Goal: Communication & Community: Answer question/provide support

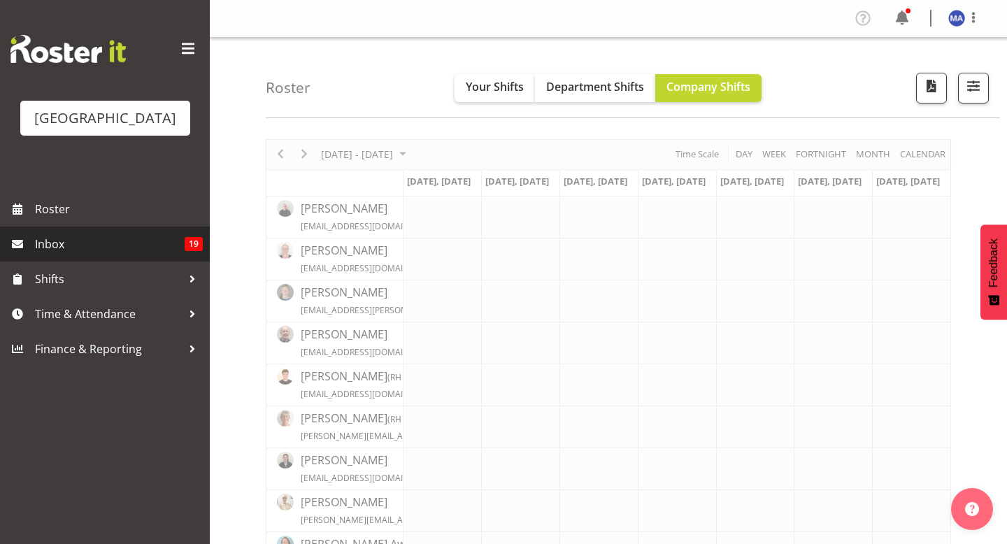
click at [162, 261] on link "Inbox 19" at bounding box center [105, 243] width 210 height 35
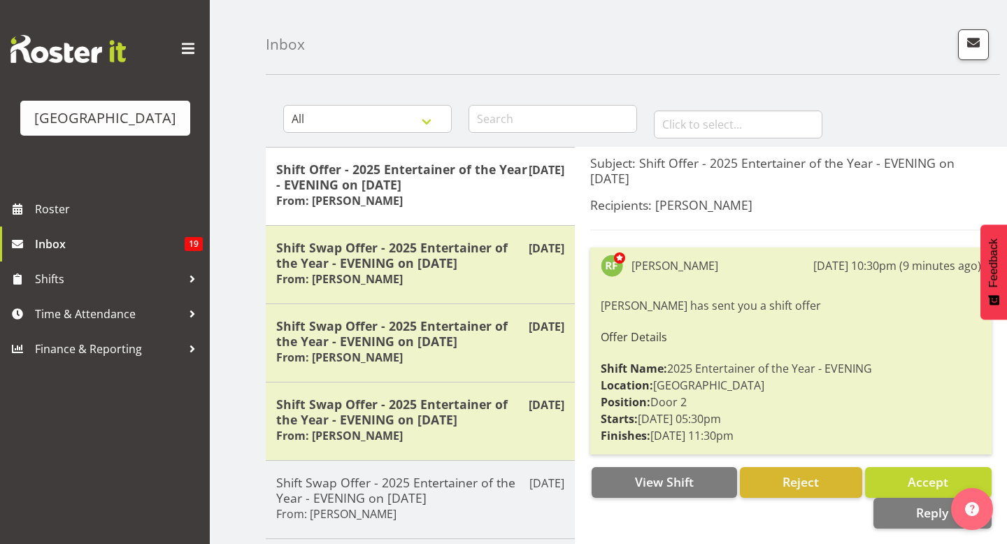
scroll to position [46, 0]
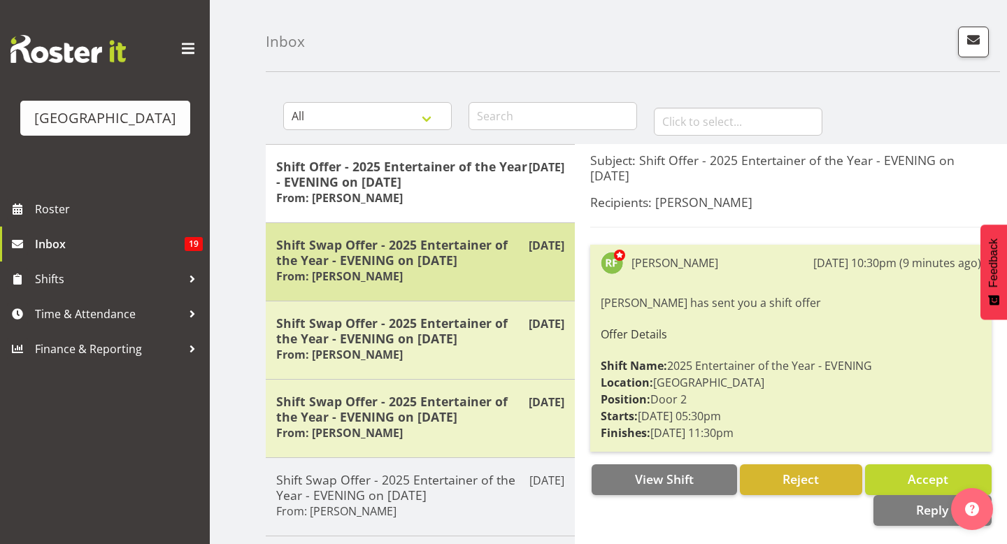
click at [436, 239] on h5 "Shift Swap Offer - 2025 Entertainer of the Year - EVENING on 04/10/25" at bounding box center [420, 252] width 288 height 31
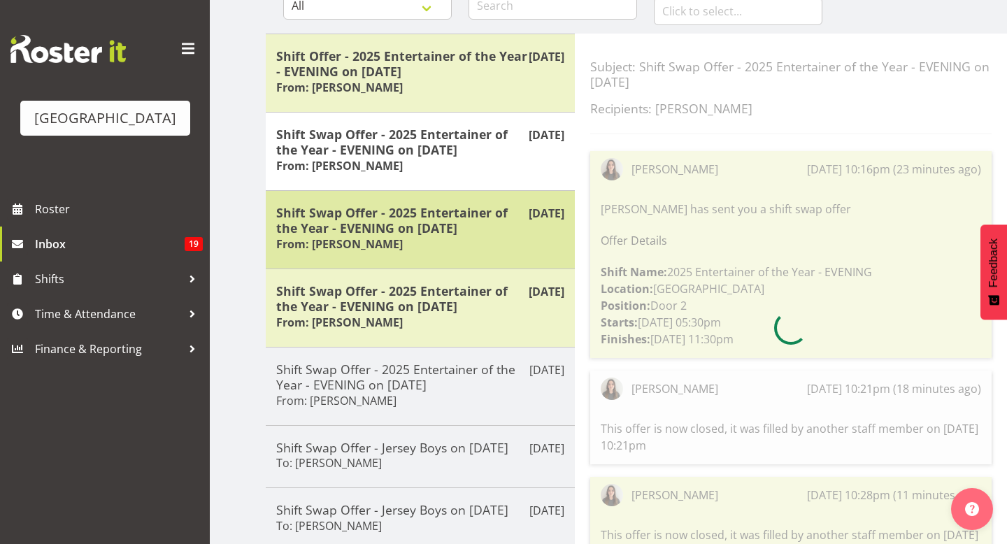
scroll to position [138, 0]
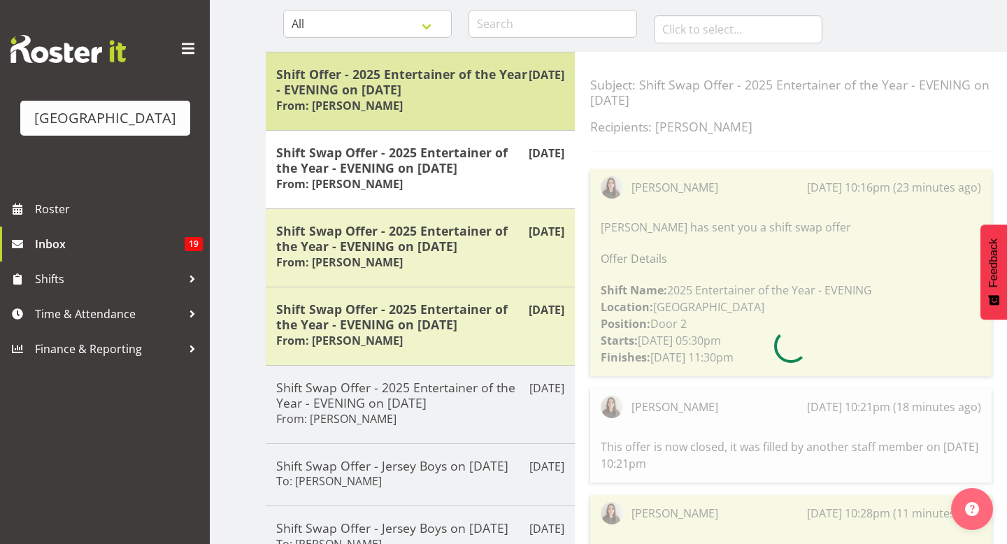
click at [451, 97] on div "Shift Offer - 2025 Entertainer of the Year - EVENING on 04/10/25 From: Richard …" at bounding box center [420, 91] width 288 height 50
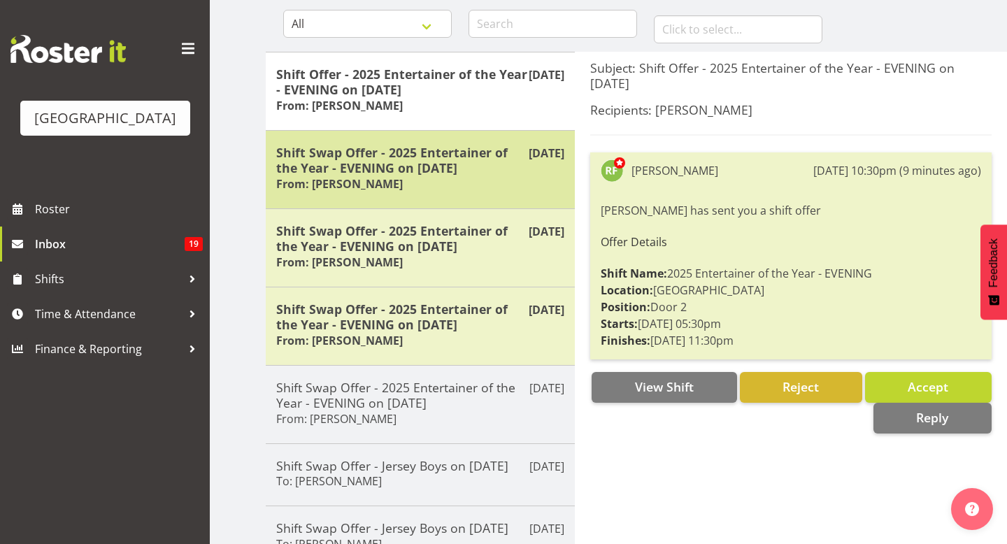
click at [453, 156] on h5 "Shift Swap Offer - 2025 Entertainer of the Year - EVENING on 04/10/25" at bounding box center [420, 160] width 288 height 31
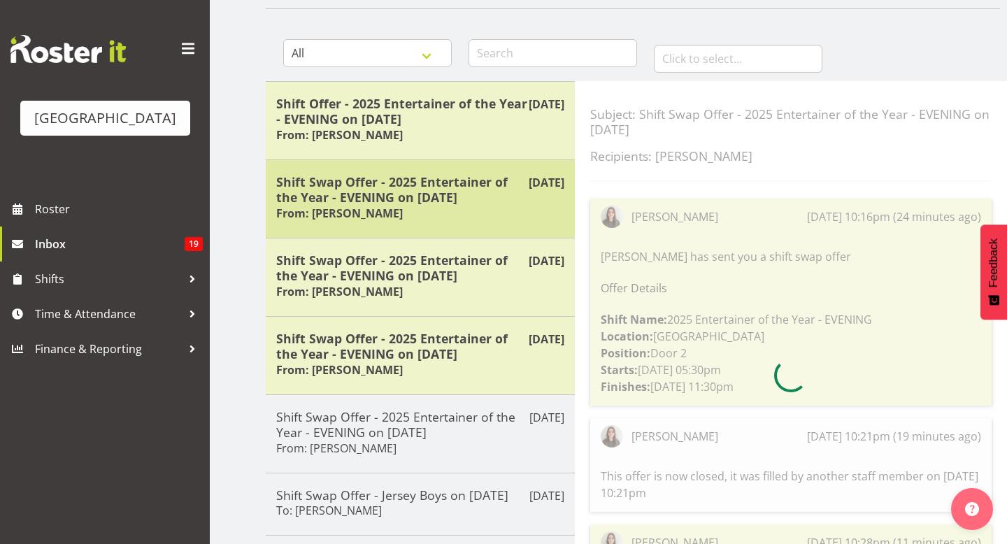
scroll to position [97, 0]
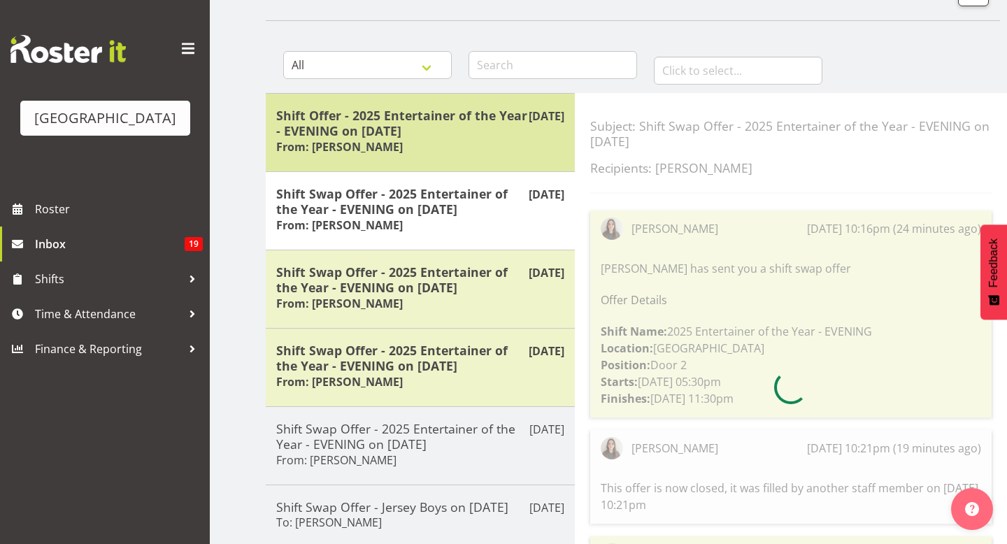
click at [453, 140] on div "Shift Offer - 2025 Entertainer of the Year - EVENING on 04/10/25 From: Richard …" at bounding box center [420, 133] width 288 height 50
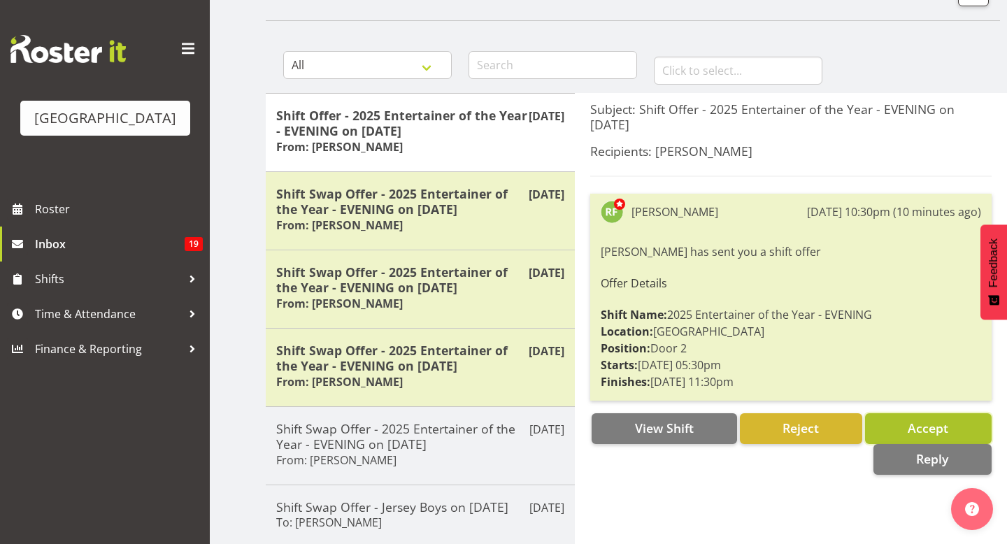
click at [895, 424] on button "Accept" at bounding box center [928, 428] width 127 height 31
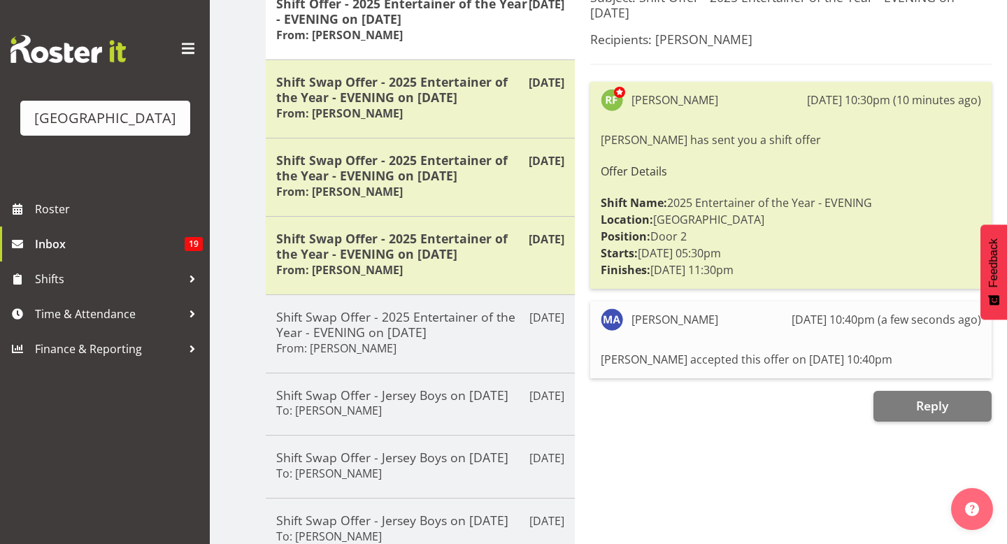
scroll to position [212, 0]
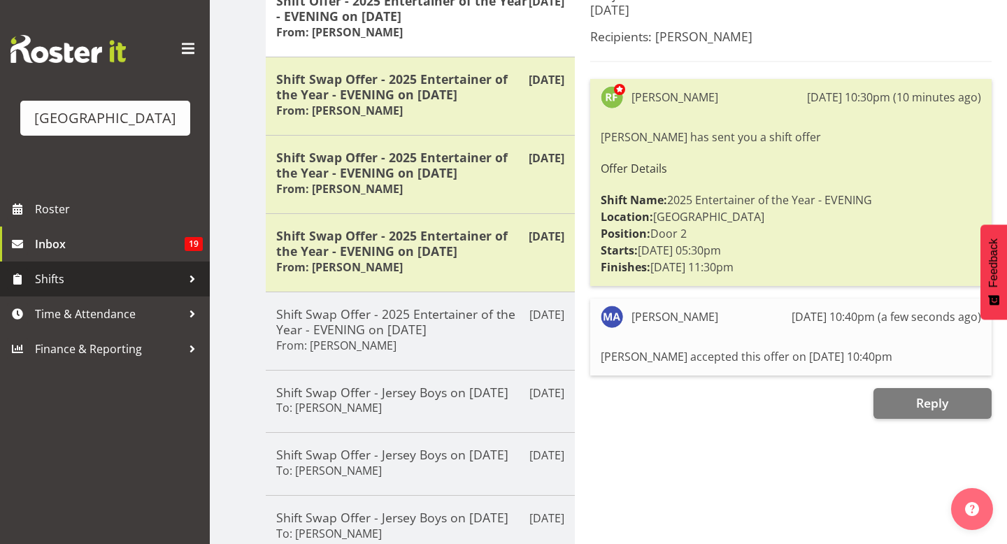
click at [30, 295] on link "Shifts" at bounding box center [105, 278] width 210 height 35
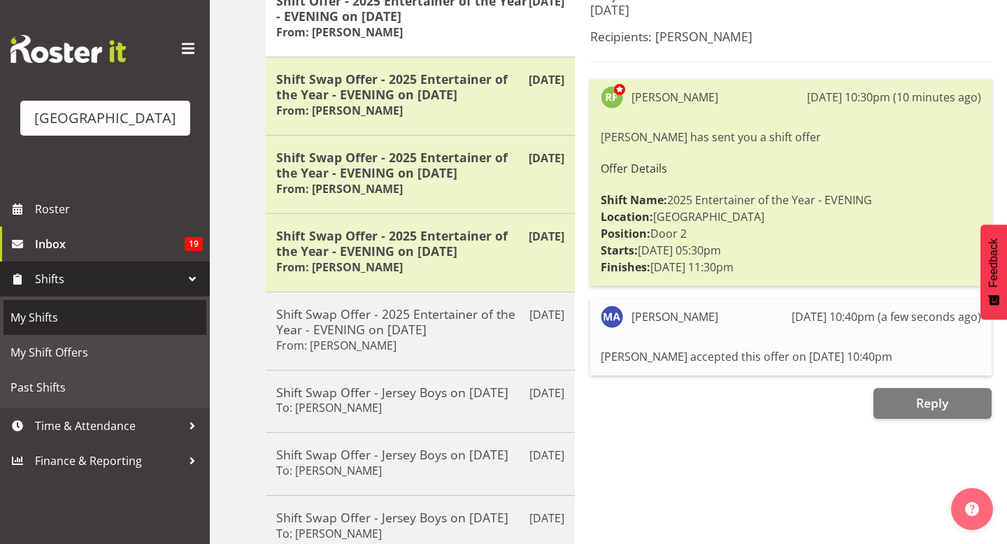
click at [55, 328] on span "My Shifts" at bounding box center [104, 317] width 189 height 21
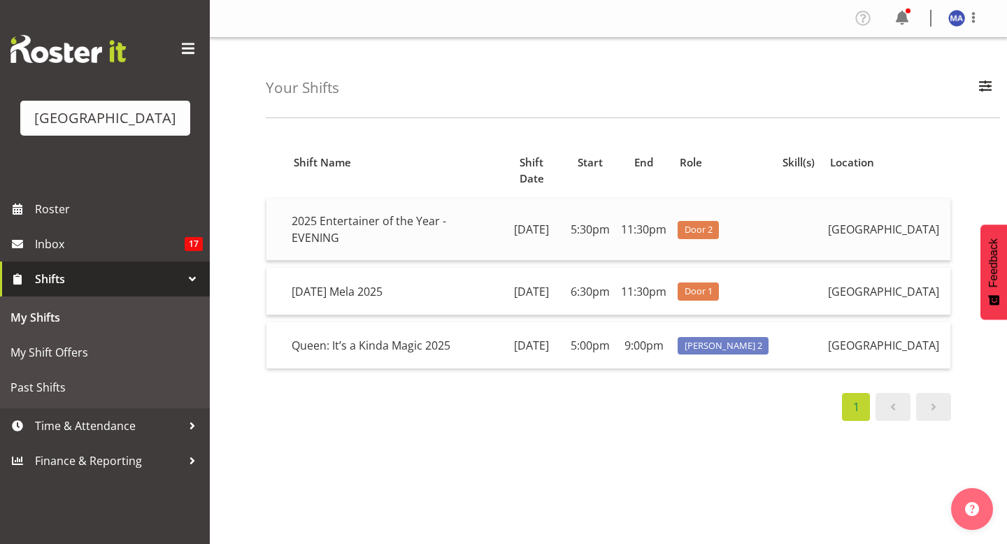
click at [341, 231] on td "2025 Entertainer of the Year - EVENING" at bounding box center [392, 230] width 212 height 62
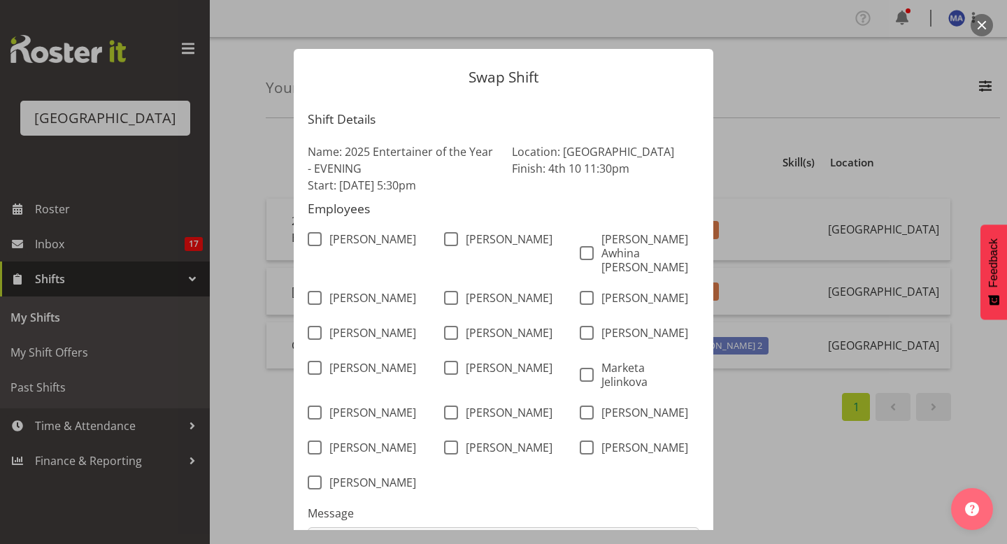
click at [245, 171] on form "Swap Shift Shift Details Name: 2025 Entertainer of the Year - EVENING Start: [D…" at bounding box center [503, 272] width 671 height 516
click at [166, 228] on div at bounding box center [503, 272] width 1007 height 544
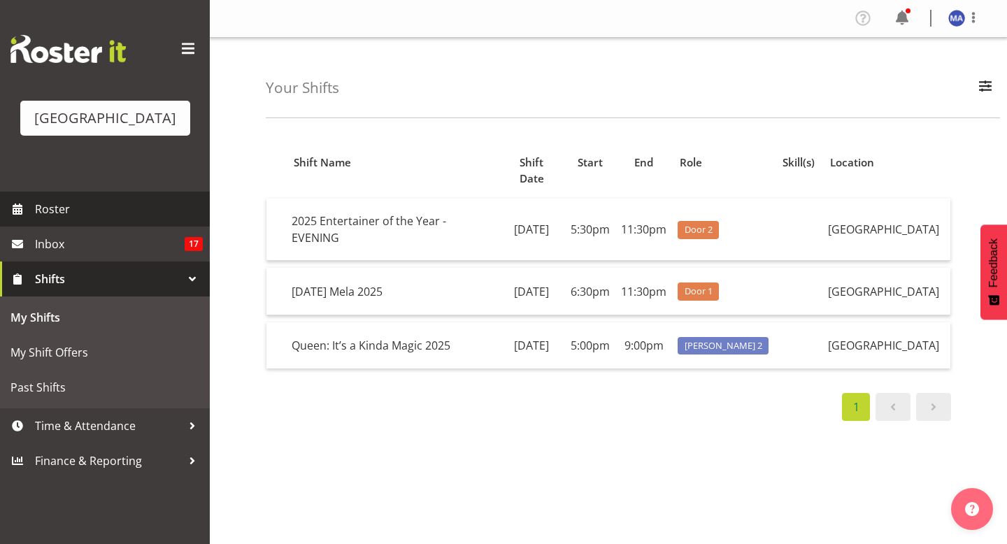
click at [138, 219] on span "Roster" at bounding box center [119, 209] width 168 height 21
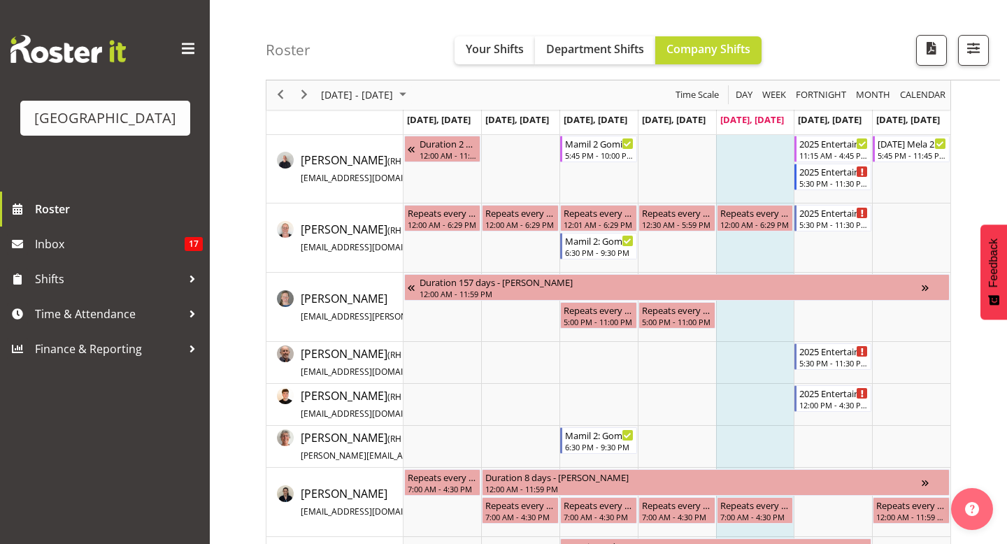
scroll to position [66, 0]
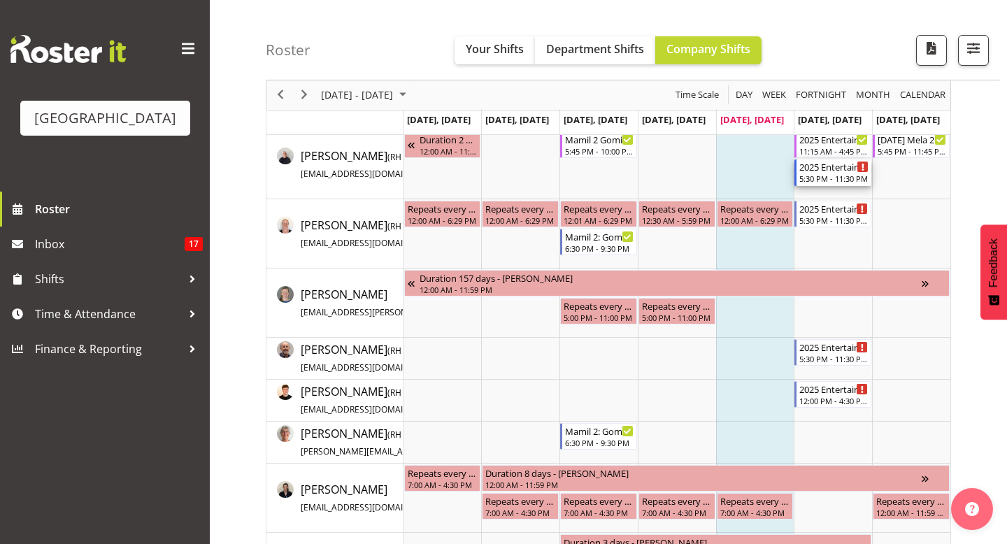
click at [835, 180] on div "5:30 PM - 11:30 PM" at bounding box center [833, 178] width 69 height 11
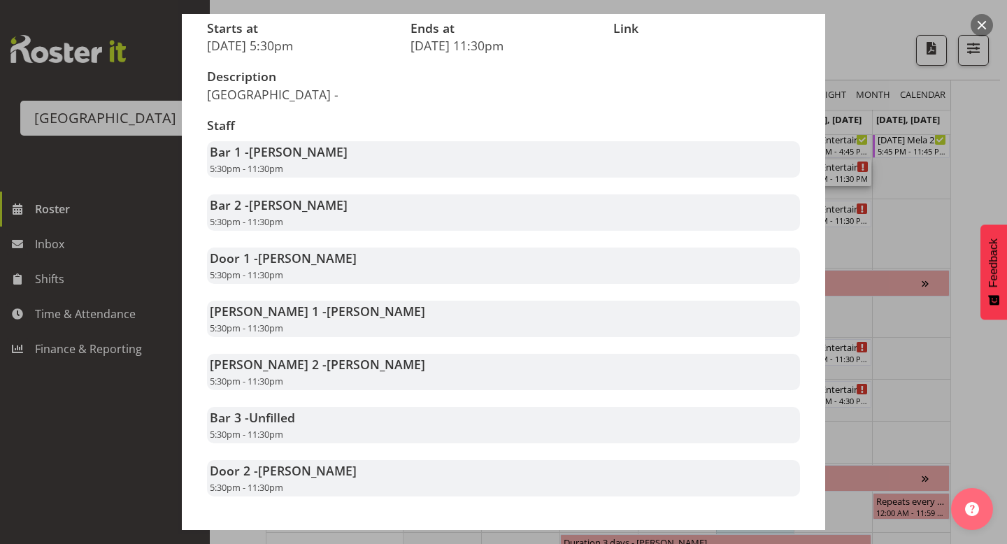
scroll to position [252, 0]
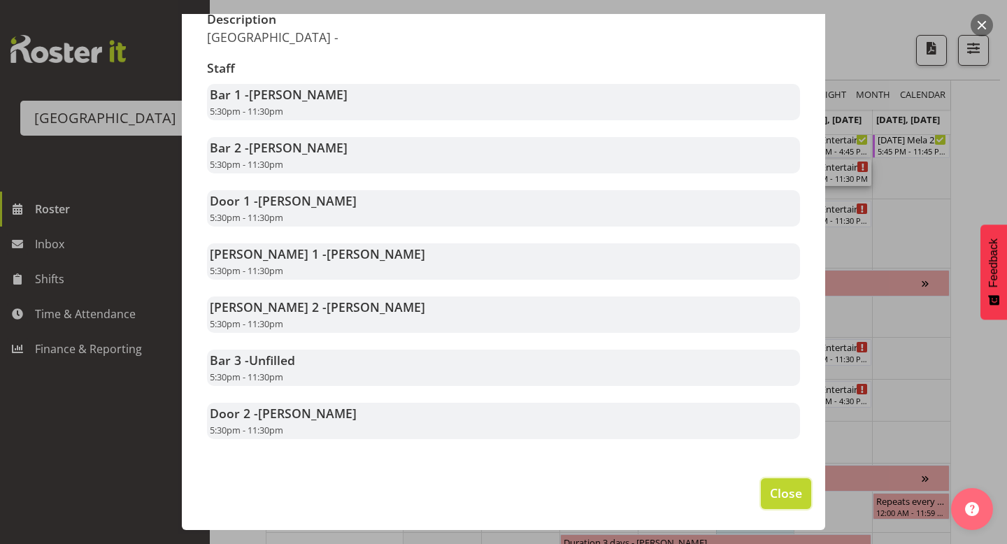
click at [784, 484] on span "Close" at bounding box center [786, 493] width 32 height 18
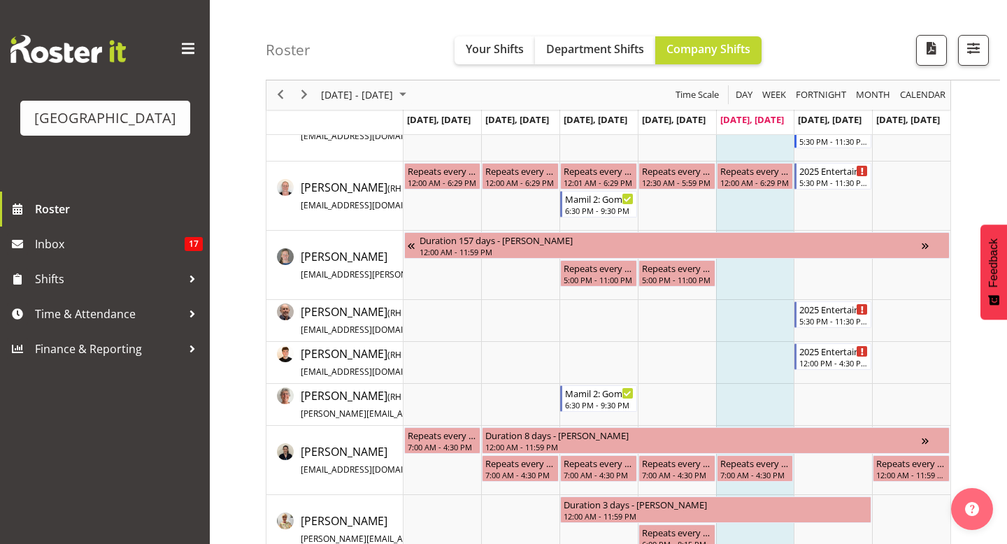
scroll to position [0, 0]
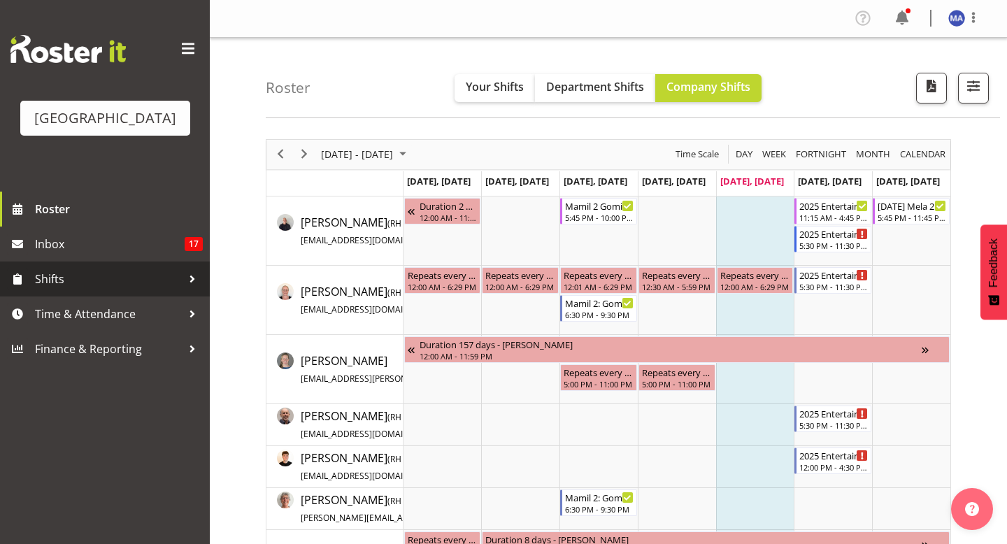
click at [122, 289] on span "Shifts" at bounding box center [108, 278] width 147 height 21
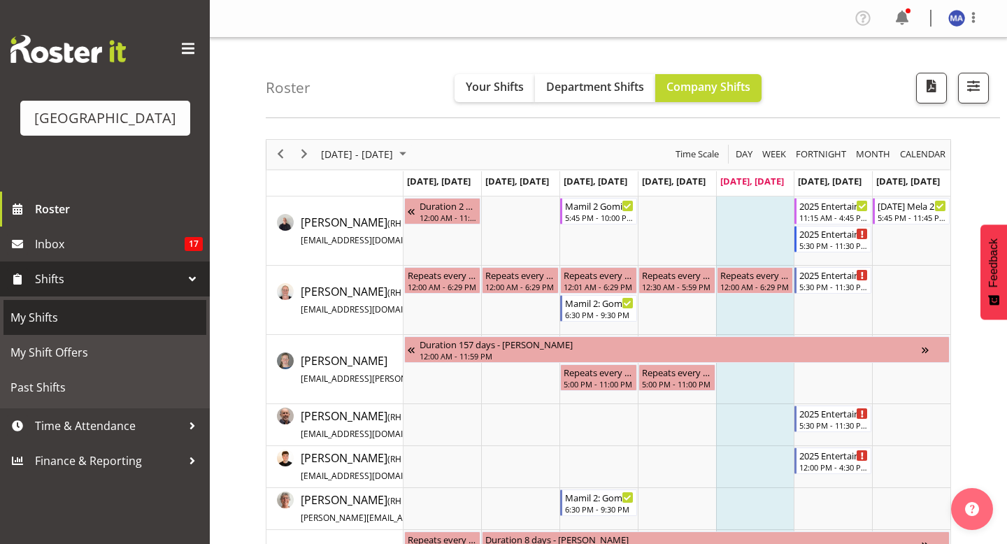
click at [115, 328] on span "My Shifts" at bounding box center [104, 317] width 189 height 21
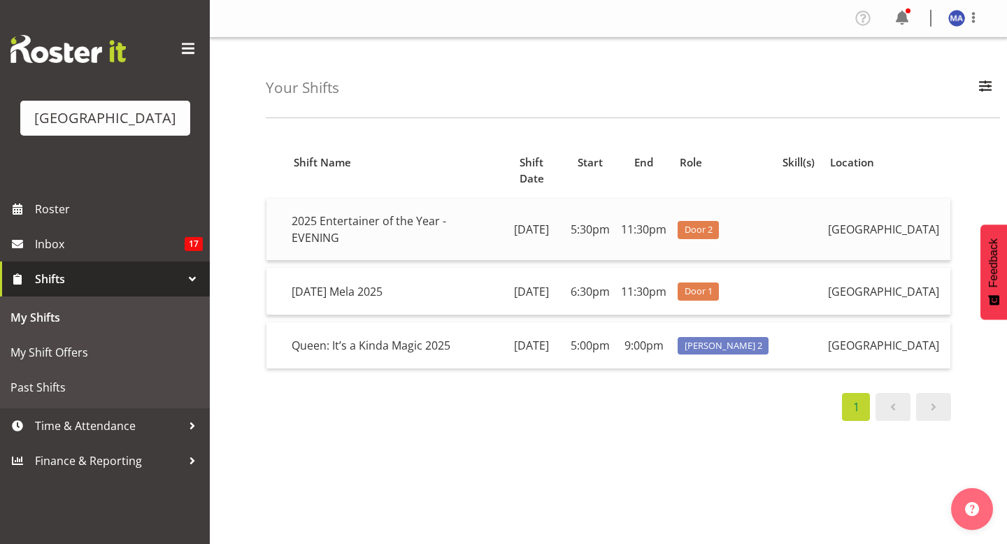
click at [366, 206] on td "2025 Entertainer of the Year - EVENING" at bounding box center [392, 230] width 212 height 62
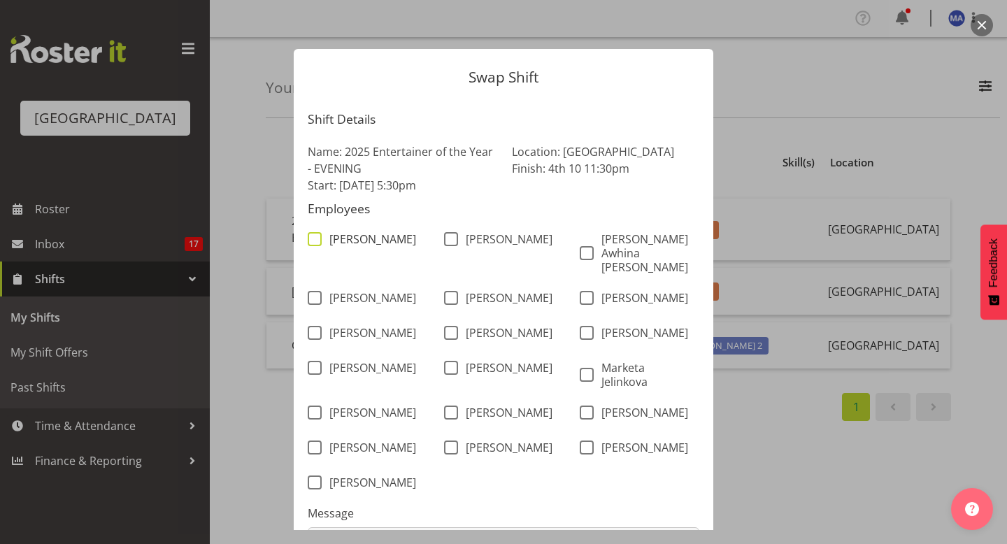
click at [354, 244] on span "[PERSON_NAME]" at bounding box center [369, 239] width 94 height 14
click at [317, 244] on input "[PERSON_NAME]" at bounding box center [312, 239] width 9 height 9
checkbox input "true"
click at [356, 326] on span "[PERSON_NAME]" at bounding box center [369, 333] width 94 height 14
click at [317, 329] on input "[PERSON_NAME]" at bounding box center [312, 333] width 9 height 9
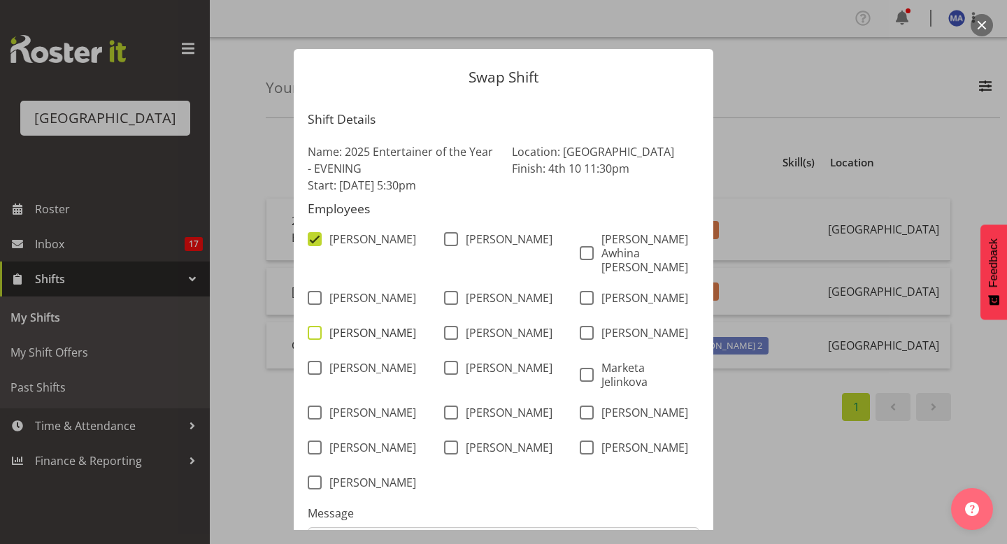
checkbox input "true"
click at [352, 361] on span "[PERSON_NAME]" at bounding box center [369, 368] width 94 height 14
click at [317, 363] on input "[PERSON_NAME]" at bounding box center [312, 367] width 9 height 9
checkbox input "true"
click at [337, 410] on span "[PERSON_NAME]" at bounding box center [369, 412] width 94 height 14
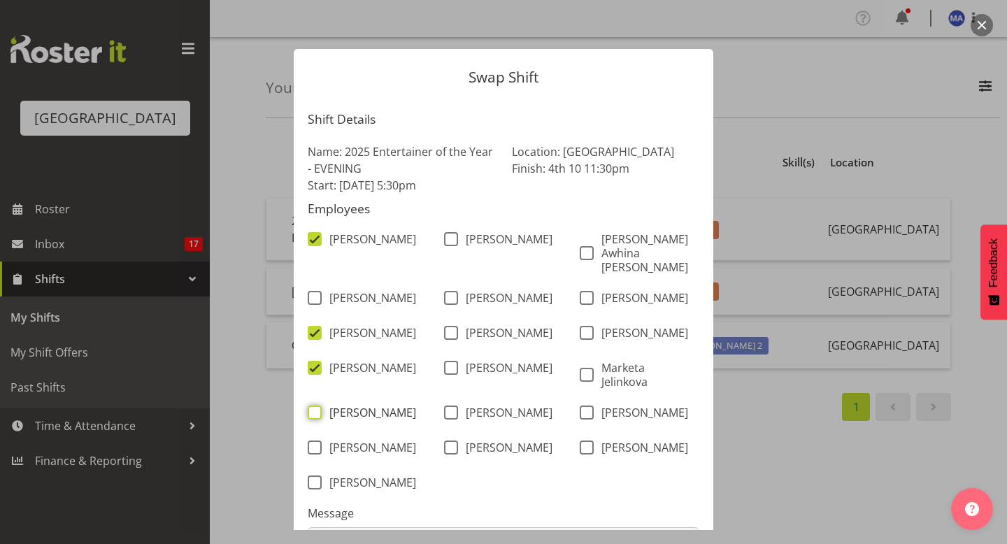
click at [317, 410] on input "[PERSON_NAME]" at bounding box center [312, 412] width 9 height 9
checkbox input "true"
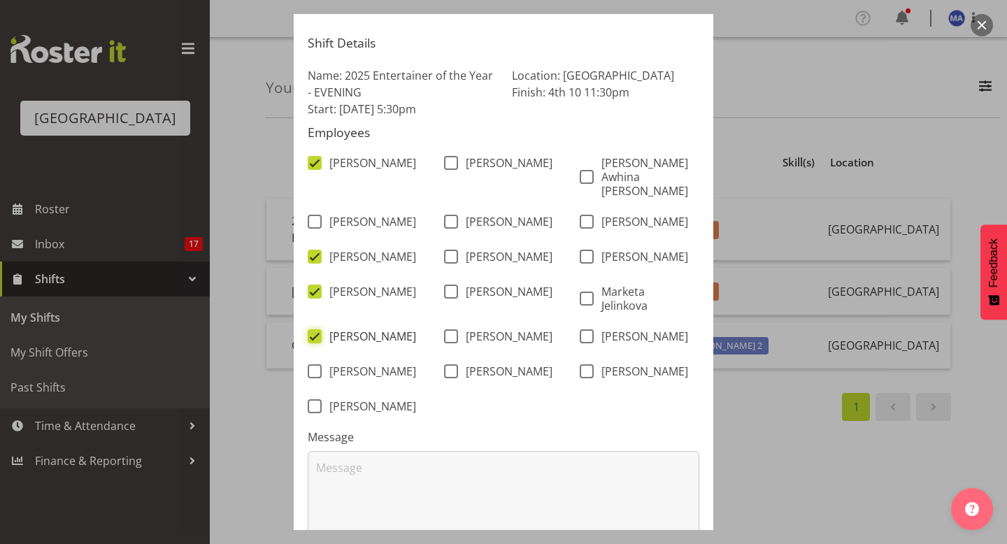
scroll to position [80, 0]
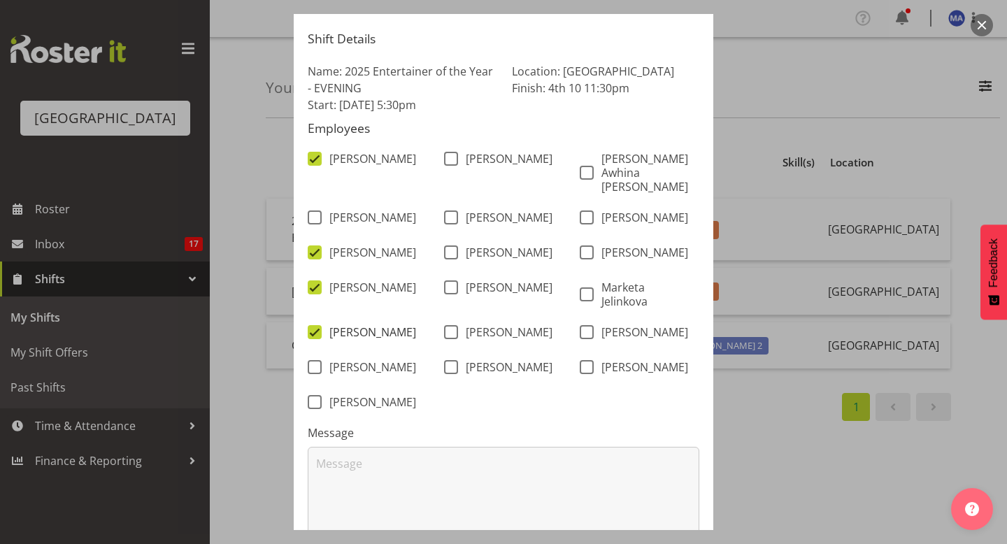
click at [337, 409] on span "[PERSON_NAME]" at bounding box center [369, 402] width 94 height 14
click at [317, 407] on input "[PERSON_NAME]" at bounding box center [312, 402] width 9 height 9
checkbox input "true"
click at [500, 164] on span "[PERSON_NAME]" at bounding box center [505, 159] width 94 height 14
click at [453, 164] on input "[PERSON_NAME]" at bounding box center [448, 158] width 9 height 9
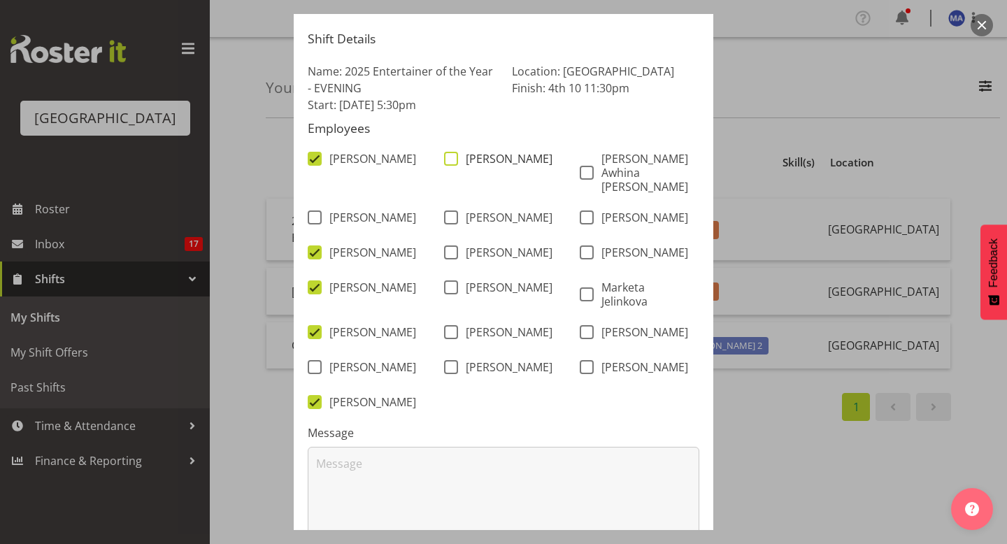
checkbox input "true"
click at [500, 210] on span "[PERSON_NAME]" at bounding box center [505, 217] width 94 height 14
click at [453, 213] on input "[PERSON_NAME]" at bounding box center [448, 217] width 9 height 9
checkbox input "true"
click at [496, 245] on span "[PERSON_NAME]" at bounding box center [505, 252] width 94 height 14
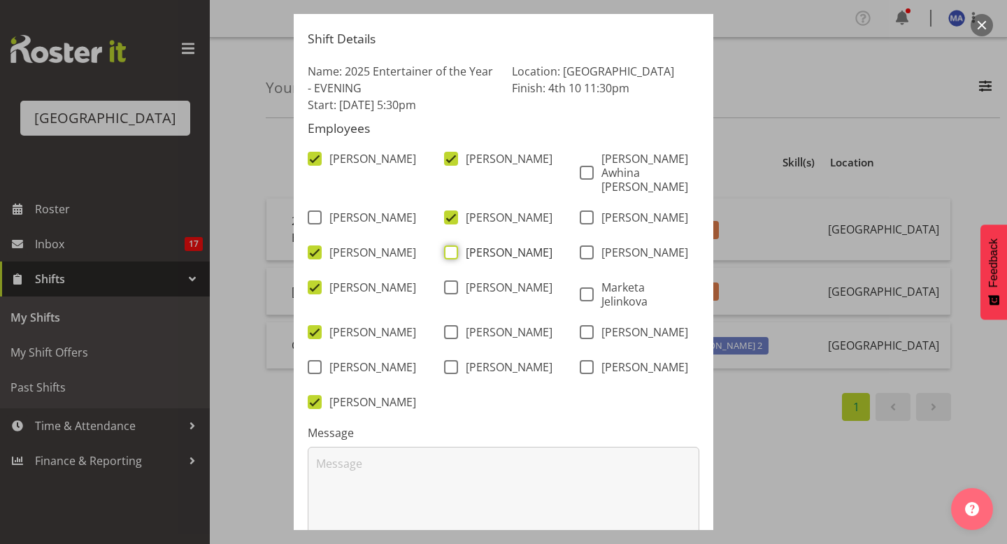
click at [453, 248] on input "[PERSON_NAME]" at bounding box center [448, 252] width 9 height 9
checkbox input "true"
click at [490, 272] on div "[PERSON_NAME]" at bounding box center [503, 294] width 136 height 45
click at [489, 280] on span "[PERSON_NAME]" at bounding box center [505, 287] width 94 height 14
click at [453, 283] on input "[PERSON_NAME]" at bounding box center [448, 287] width 9 height 9
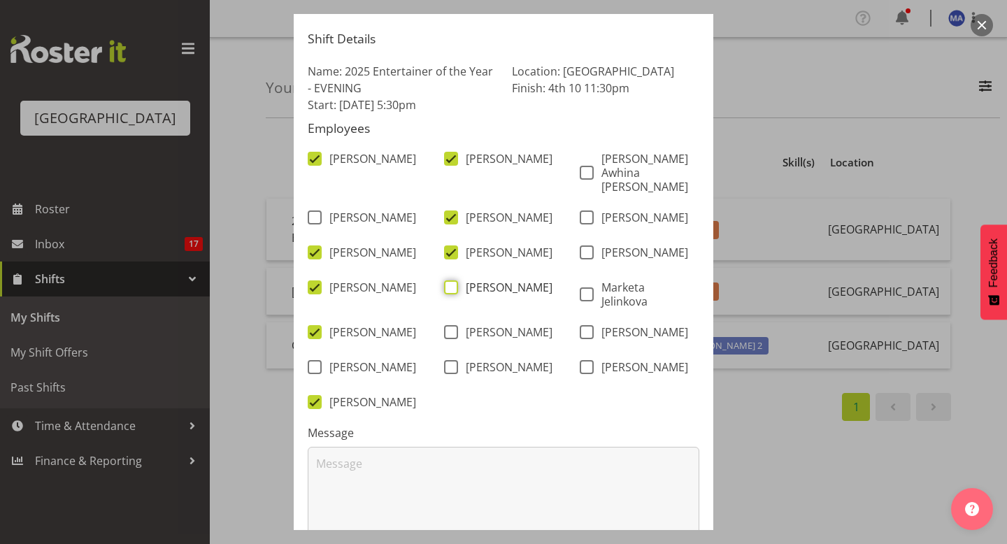
checkbox input "true"
click at [483, 332] on span "[PERSON_NAME]" at bounding box center [505, 332] width 94 height 14
click at [453, 332] on input "[PERSON_NAME]" at bounding box center [448, 332] width 9 height 9
checkbox input "true"
click at [489, 368] on span "[PERSON_NAME]" at bounding box center [505, 367] width 94 height 14
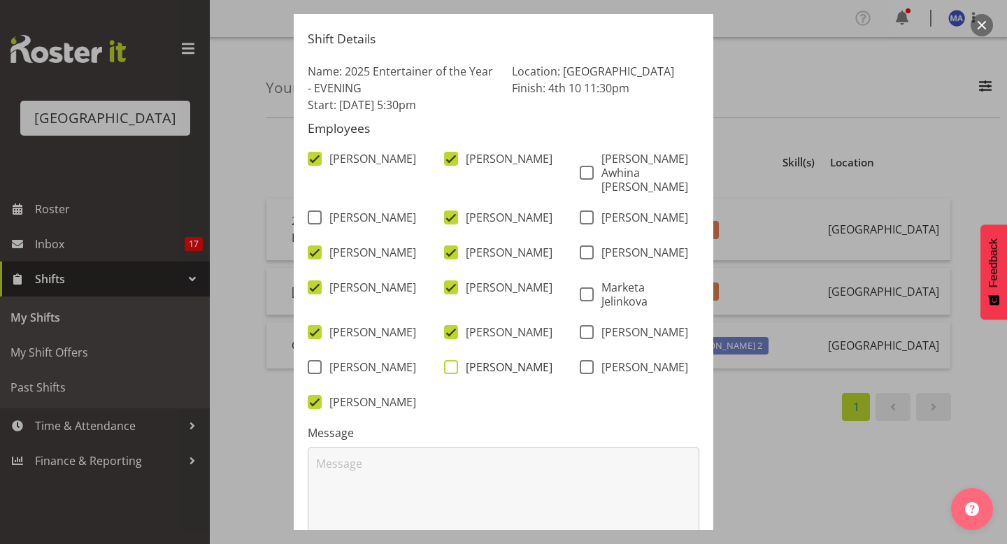
click at [453, 368] on input "[PERSON_NAME]" at bounding box center [448, 367] width 9 height 9
checkbox input "true"
click at [631, 173] on span "[PERSON_NAME] Awhina [PERSON_NAME]" at bounding box center [643, 173] width 100 height 42
click at [589, 173] on input "[PERSON_NAME] Awhina [PERSON_NAME]" at bounding box center [583, 172] width 9 height 9
checkbox input "true"
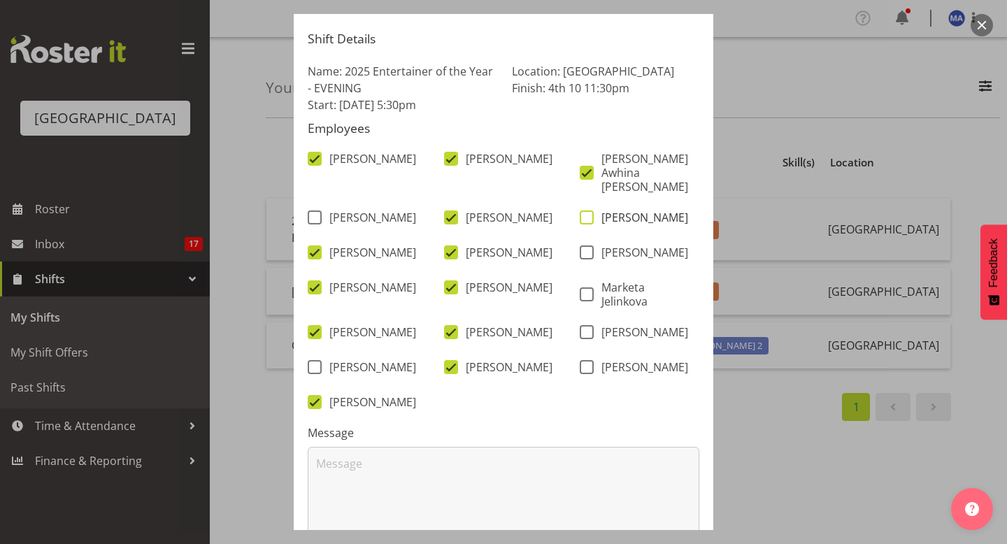
click at [626, 210] on span "[PERSON_NAME]" at bounding box center [640, 217] width 94 height 14
click at [589, 213] on input "[PERSON_NAME]" at bounding box center [583, 217] width 9 height 9
checkbox input "true"
click at [620, 245] on span "[PERSON_NAME]" at bounding box center [640, 252] width 94 height 14
click at [589, 248] on input "[PERSON_NAME]" at bounding box center [583, 252] width 9 height 9
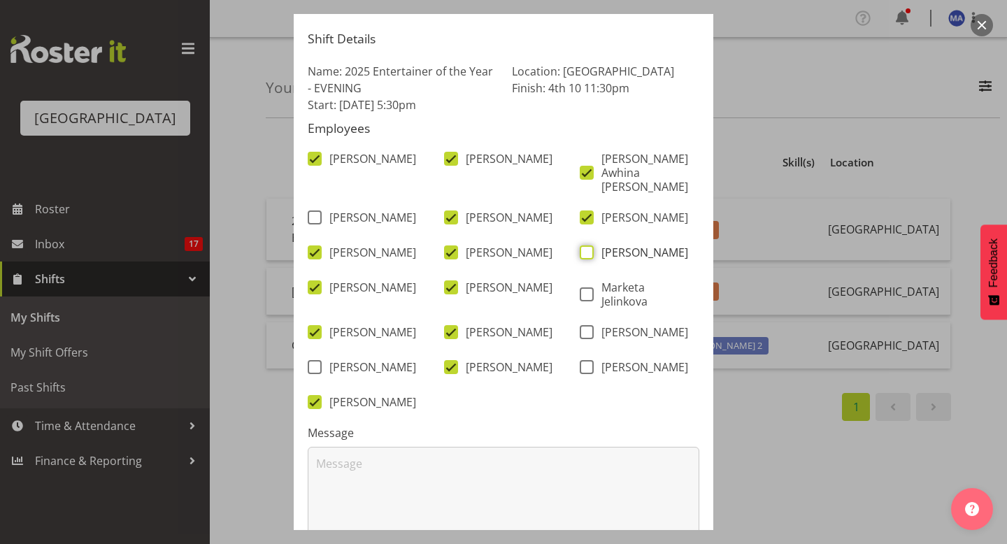
checkbox input "true"
click at [617, 280] on span "Marketa Jelinkova" at bounding box center [643, 294] width 100 height 28
click at [589, 290] on input "Marketa Jelinkova" at bounding box center [583, 294] width 9 height 9
checkbox input "true"
click at [601, 368] on span "[PERSON_NAME]" at bounding box center [640, 367] width 94 height 14
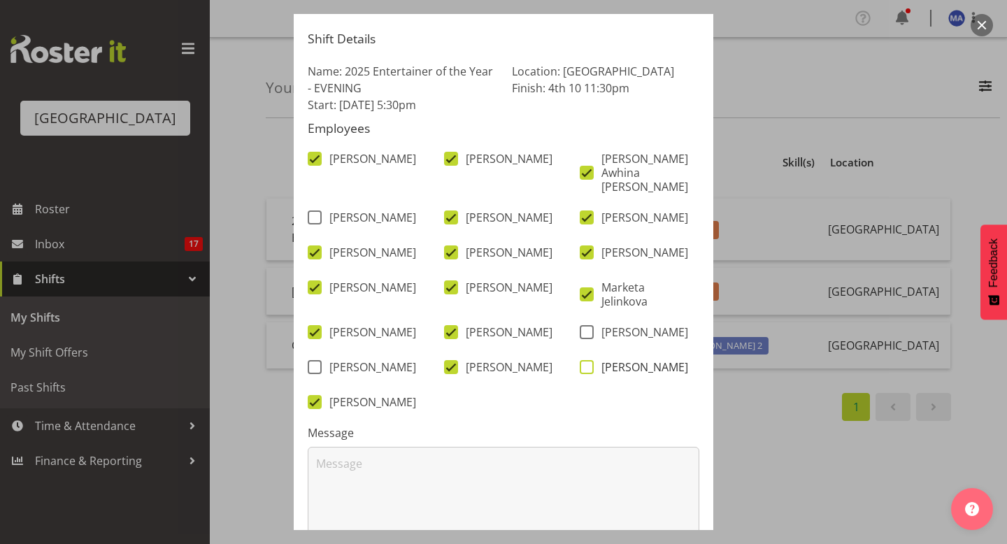
click at [589, 368] on input "[PERSON_NAME]" at bounding box center [583, 367] width 9 height 9
checkbox input "true"
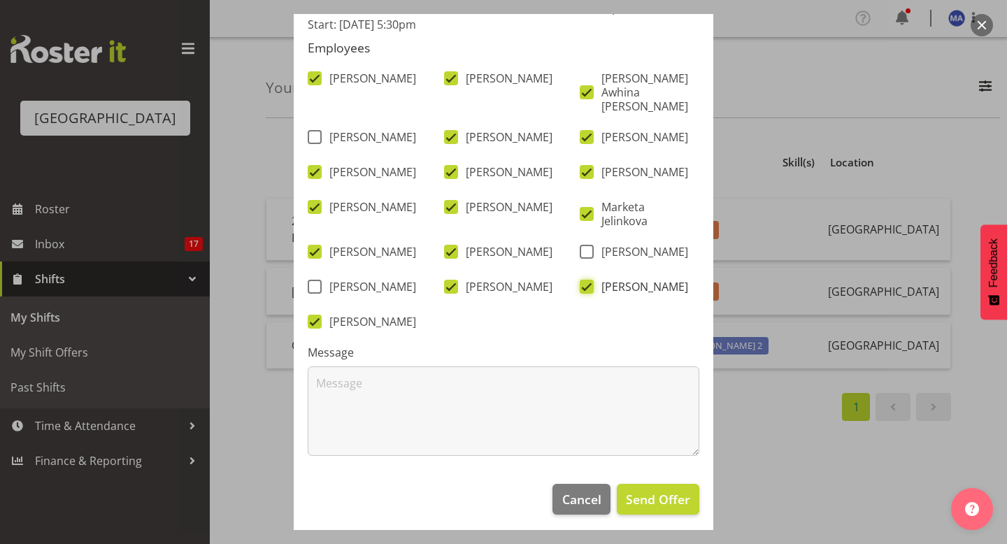
scroll to position [172, 0]
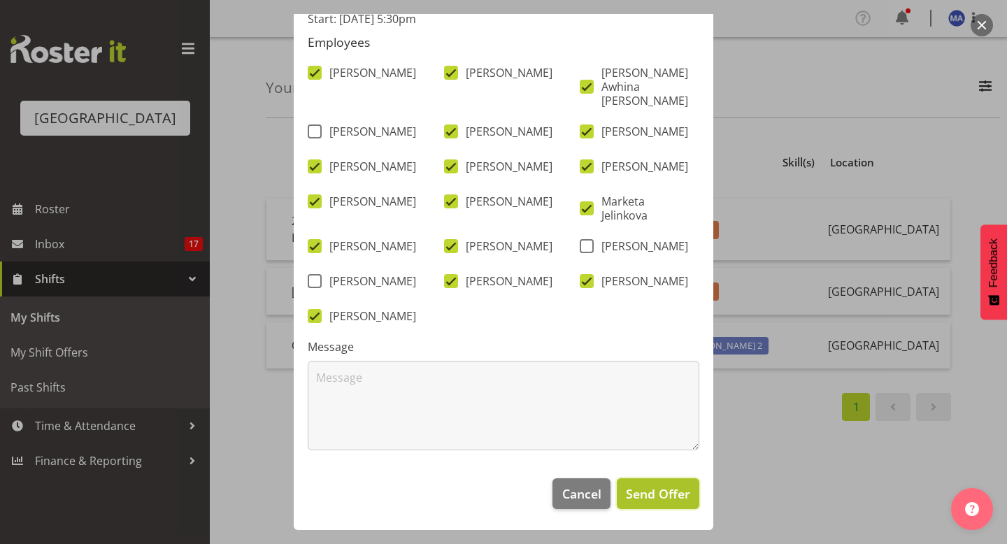
click at [644, 484] on button "Send Offer" at bounding box center [658, 493] width 82 height 31
